Goal: Information Seeking & Learning: Check status

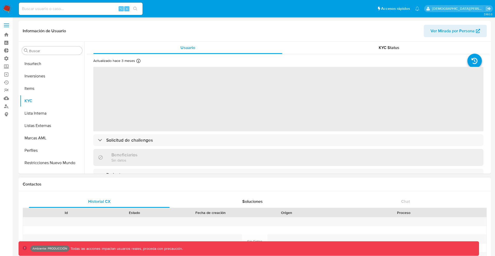
scroll to position [242, 0]
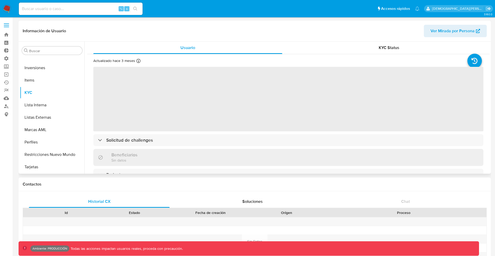
select select "10"
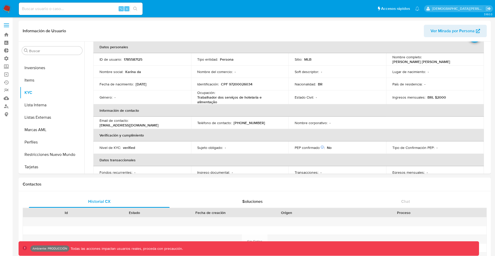
scroll to position [0, 0]
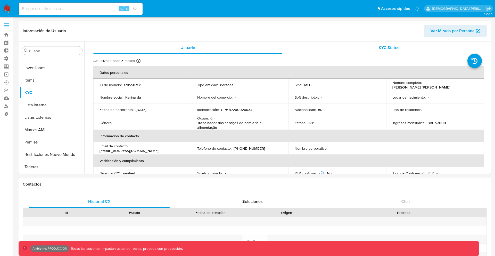
click at [378, 43] on div "KYC Status" at bounding box center [388, 47] width 189 height 12
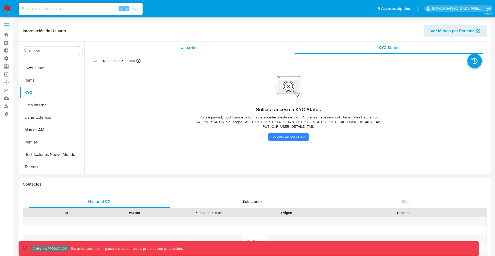
click at [215, 50] on div "Usuario" at bounding box center [187, 47] width 189 height 12
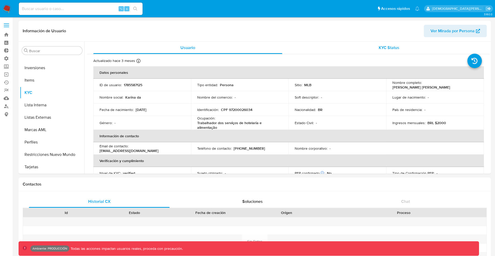
click at [339, 48] on div "KYC Status" at bounding box center [388, 47] width 189 height 12
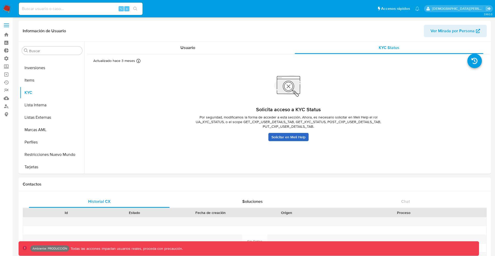
click at [279, 138] on link "Solicitar en Meli Help" at bounding box center [288, 137] width 40 height 8
click at [259, 56] on div "Actualizado hace 3 meses Creado: [DATE] 13:01:06 Actualizado: [DATE] 14:32:54" at bounding box center [288, 99] width 402 height 91
click at [248, 48] on div "Usuario" at bounding box center [187, 47] width 189 height 12
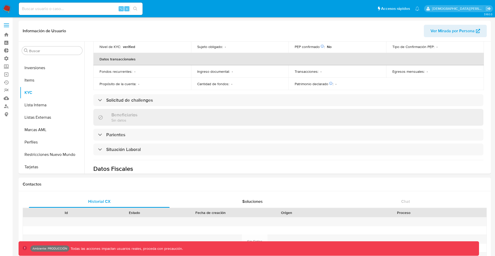
scroll to position [138, 0]
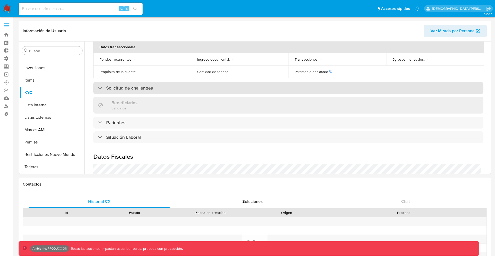
click at [188, 89] on div "Solicitud de challenges" at bounding box center [288, 88] width 390 height 12
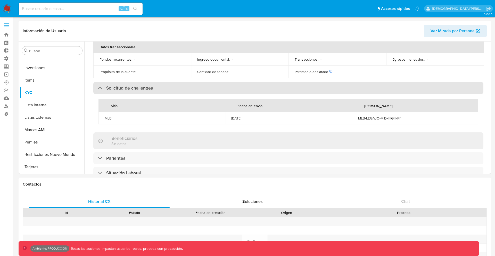
click at [187, 91] on div "Solicitud de challenges" at bounding box center [288, 88] width 390 height 12
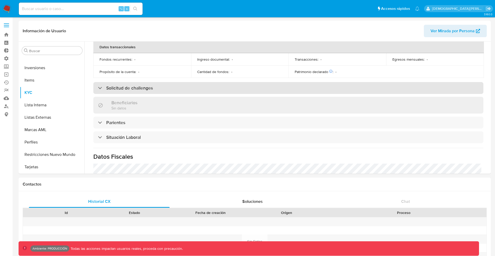
click at [175, 86] on div "Solicitud de challenges" at bounding box center [288, 88] width 390 height 12
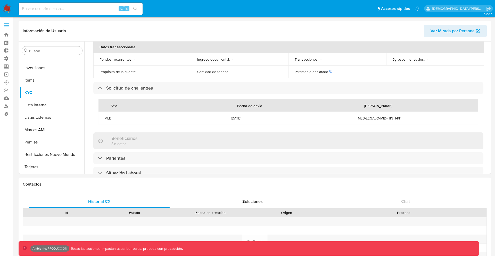
scroll to position [0, 0]
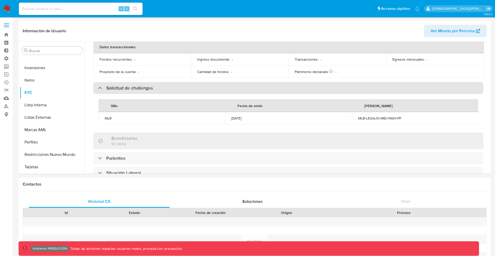
click at [160, 91] on div "Solicitud de challenges" at bounding box center [288, 88] width 390 height 12
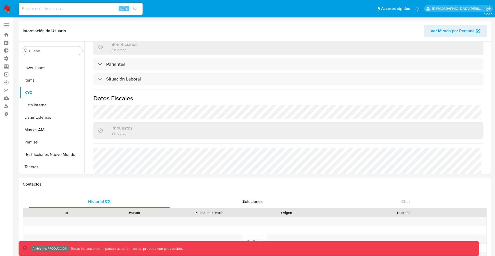
scroll to position [216, 0]
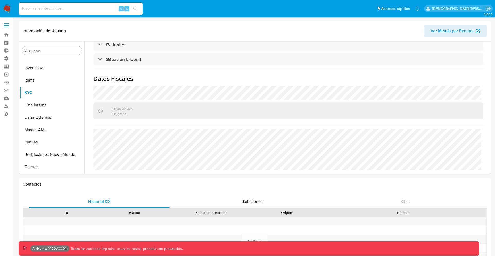
click at [161, 41] on div "Información de Usuario Ver Mirada por Persona" at bounding box center [255, 31] width 472 height 21
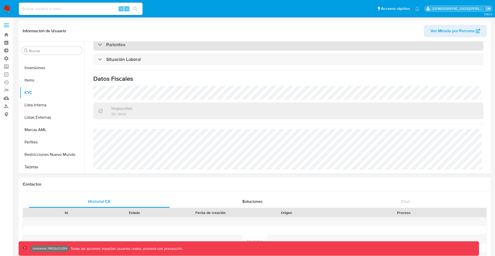
click at [161, 44] on div "Parientes" at bounding box center [288, 45] width 390 height 12
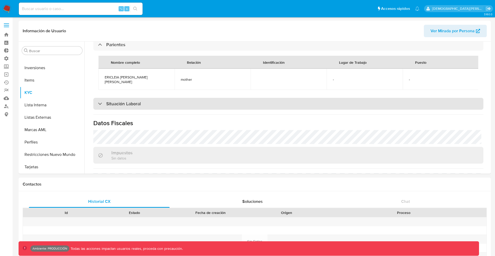
click at [141, 105] on h3 "Situación Laboral" at bounding box center [123, 104] width 35 height 6
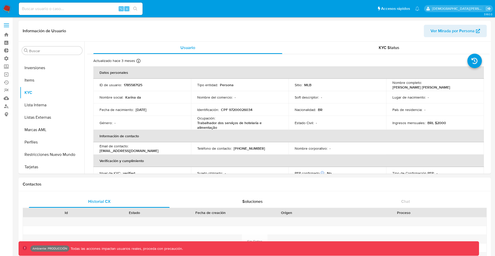
scroll to position [242, 0]
